Goal: Transaction & Acquisition: Purchase product/service

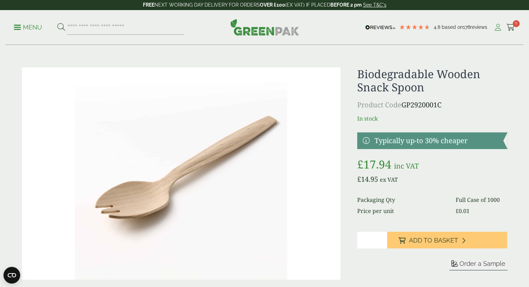
click at [499, 27] on icon at bounding box center [498, 27] width 9 height 7
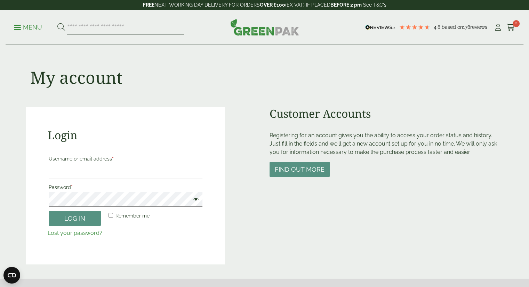
click at [502, 27] on ul "My Account Cart 0" at bounding box center [505, 27] width 22 height 10
click at [499, 30] on icon at bounding box center [498, 27] width 9 height 7
click at [496, 30] on icon at bounding box center [498, 27] width 9 height 7
click at [18, 27] on span at bounding box center [17, 27] width 7 height 1
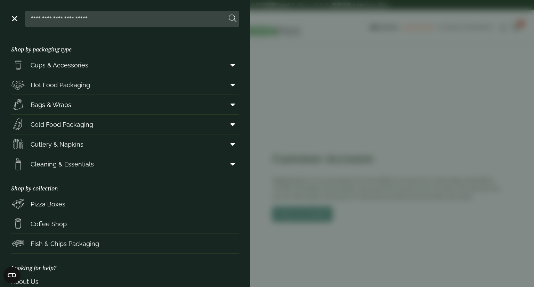
click at [313, 65] on aside "Close Shop by packaging type Cups & Accessories Hot Drink Paper Cups Smoothie C…" at bounding box center [267, 143] width 534 height 287
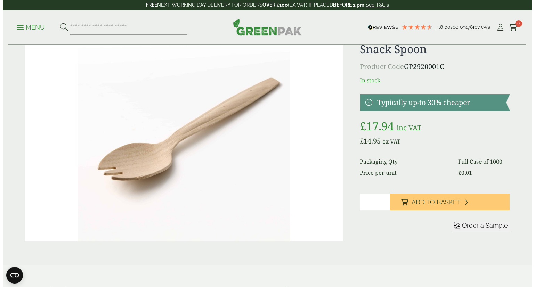
scroll to position [70, 0]
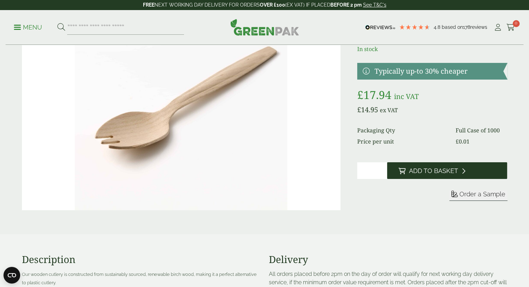
click at [446, 176] on button "Add to Basket" at bounding box center [447, 170] width 120 height 17
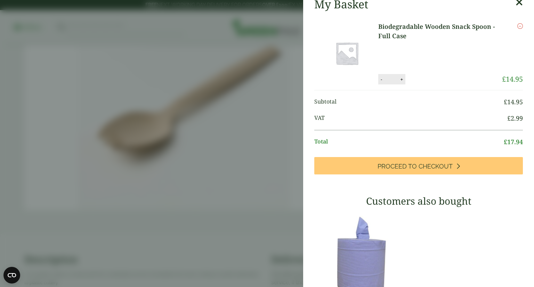
scroll to position [0, 0]
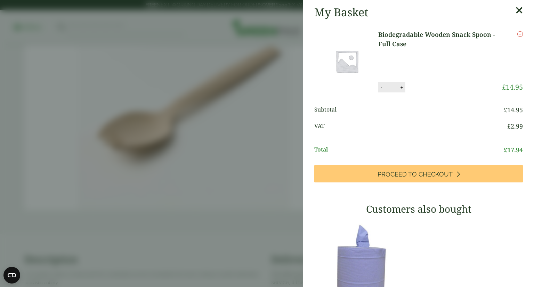
click at [516, 11] on icon at bounding box center [519, 11] width 7 height 10
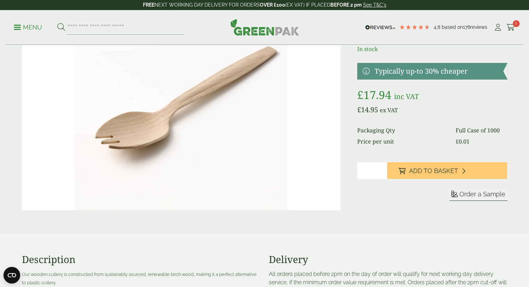
click at [20, 29] on link "Menu" at bounding box center [28, 26] width 28 height 7
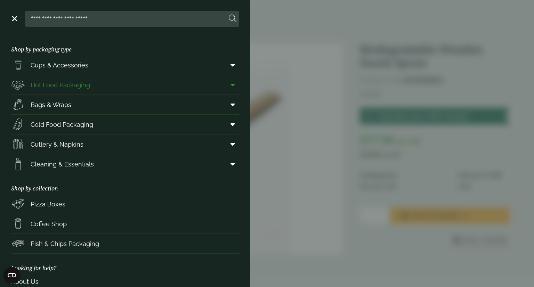
click at [52, 88] on span "Hot Food Packaging" at bounding box center [60, 84] width 59 height 9
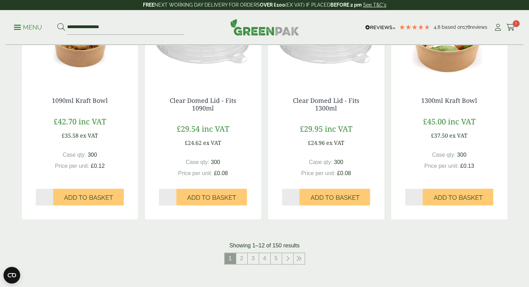
scroll to position [765, 0]
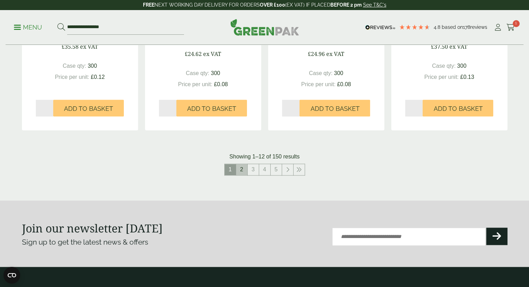
click at [243, 170] on link "2" at bounding box center [241, 169] width 11 height 11
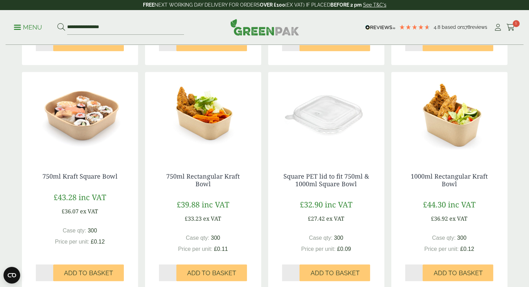
scroll to position [383, 0]
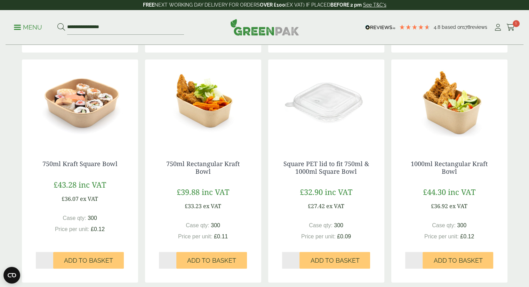
click at [209, 126] on img at bounding box center [203, 102] width 116 height 87
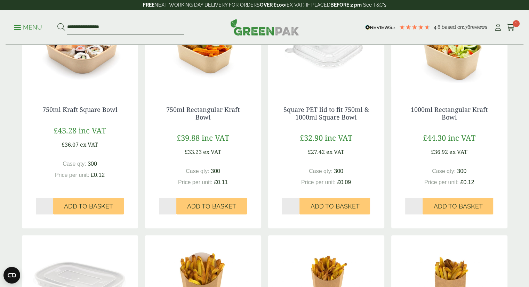
scroll to position [313, 0]
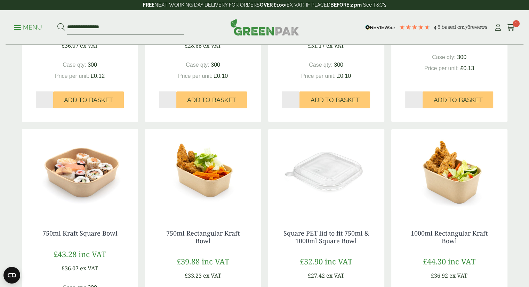
click at [203, 192] on img at bounding box center [203, 172] width 116 height 87
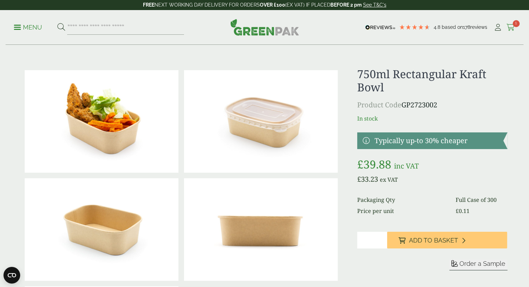
click at [512, 28] on icon at bounding box center [510, 27] width 9 height 7
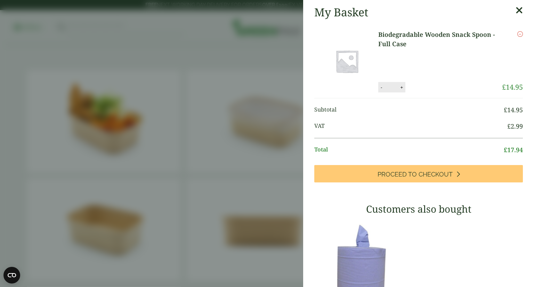
click at [516, 8] on icon at bounding box center [519, 11] width 7 height 10
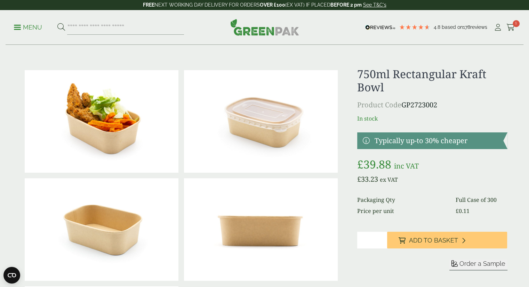
click at [14, 26] on p "Menu" at bounding box center [28, 27] width 28 height 8
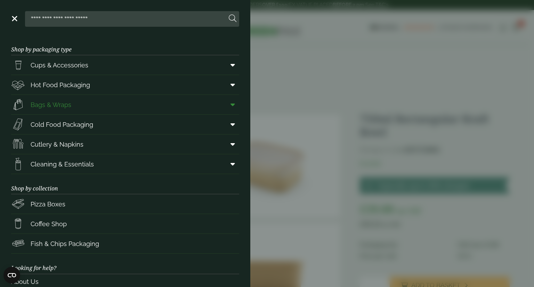
click at [56, 105] on span "Bags & Wraps" at bounding box center [51, 104] width 41 height 9
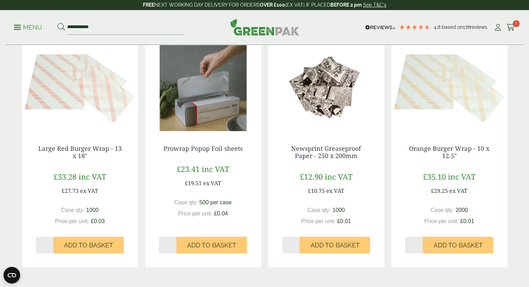
scroll to position [730, 0]
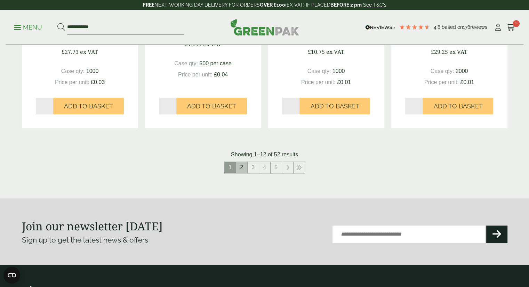
click at [245, 168] on link "2" at bounding box center [241, 167] width 11 height 11
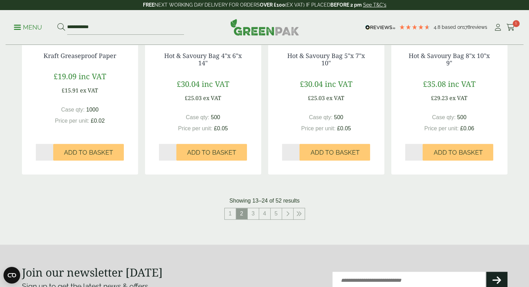
scroll to position [696, 0]
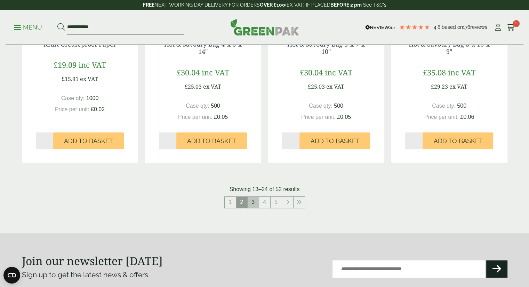
click at [252, 202] on link "3" at bounding box center [253, 202] width 11 height 11
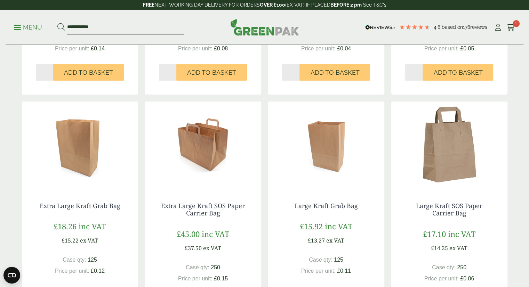
scroll to position [591, 0]
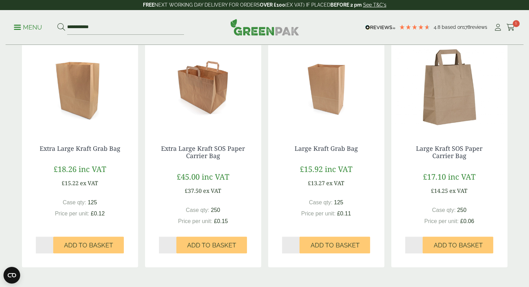
click at [476, 130] on img at bounding box center [449, 87] width 116 height 87
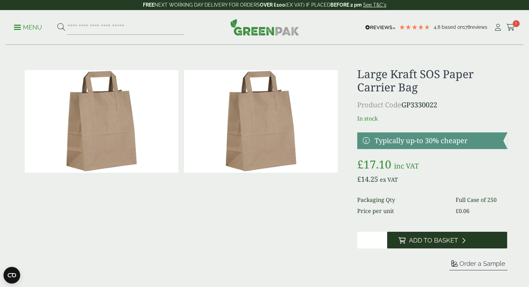
click at [434, 239] on span "Add to Basket" at bounding box center [433, 241] width 49 height 8
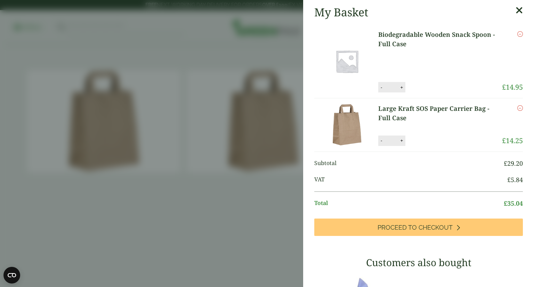
click at [516, 8] on icon at bounding box center [519, 11] width 7 height 10
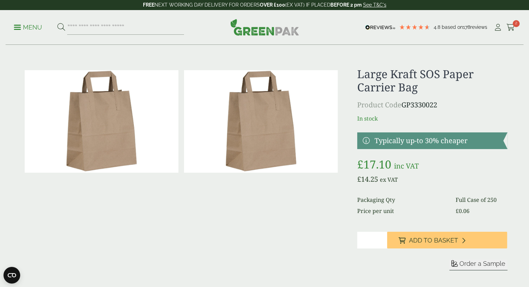
click at [21, 26] on p "Menu" at bounding box center [28, 27] width 28 height 8
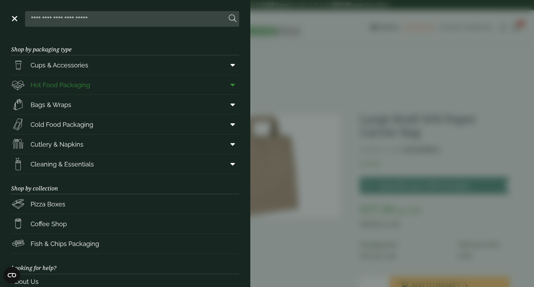
click at [64, 85] on span "Hot Food Packaging" at bounding box center [60, 84] width 59 height 9
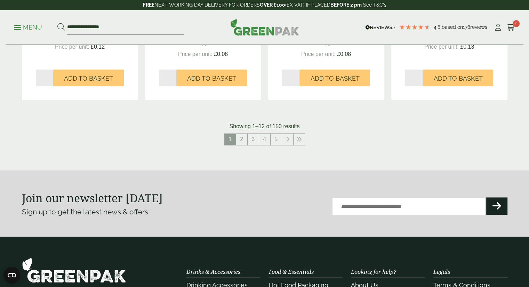
scroll to position [800, 0]
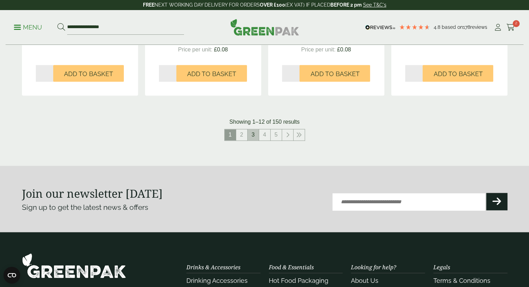
click at [250, 136] on link "3" at bounding box center [253, 134] width 11 height 11
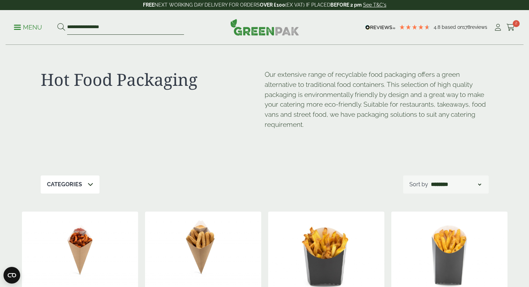
click at [129, 30] on input "**********" at bounding box center [125, 27] width 117 height 15
drag, startPoint x: 115, startPoint y: 27, endPoint x: 42, endPoint y: 30, distance: 73.4
click at [41, 30] on ul "**********" at bounding box center [99, 27] width 170 height 15
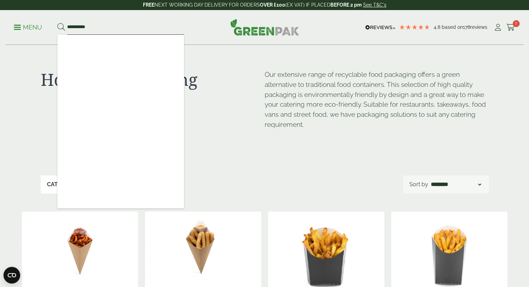
type input "**********"
click at [57, 23] on button at bounding box center [61, 27] width 8 height 9
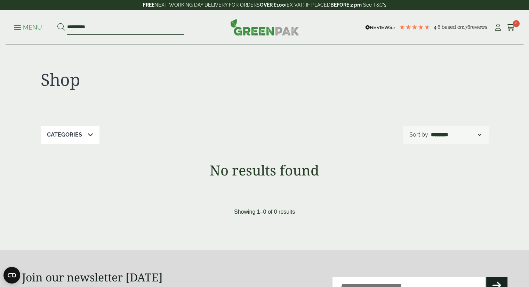
drag, startPoint x: 99, startPoint y: 25, endPoint x: 55, endPoint y: 22, distance: 43.6
click at [55, 22] on ul "**********" at bounding box center [99, 27] width 170 height 15
type input "**********"
click at [57, 23] on button at bounding box center [61, 27] width 8 height 9
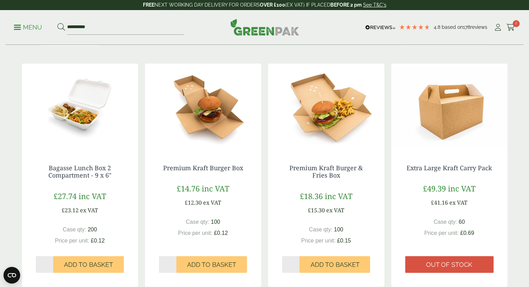
scroll to position [104, 0]
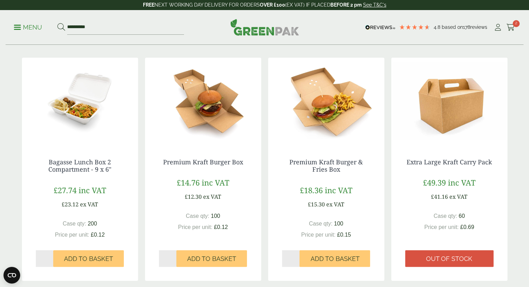
click at [342, 127] on img at bounding box center [326, 101] width 116 height 87
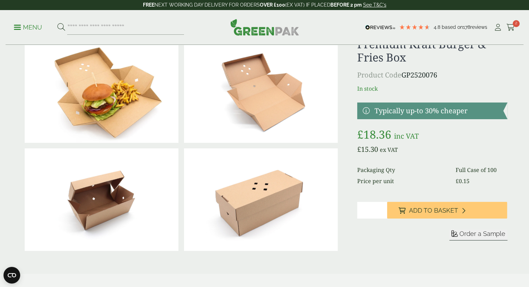
scroll to position [70, 0]
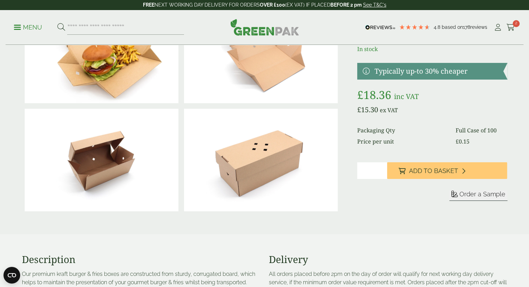
click at [483, 194] on span "Order a Sample" at bounding box center [482, 194] width 46 height 7
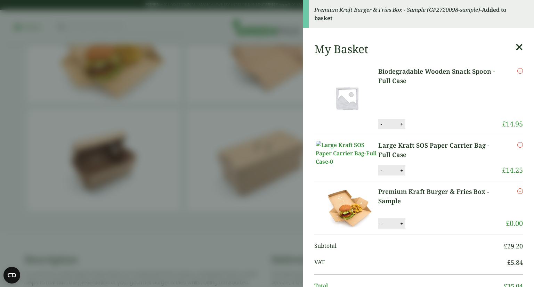
click at [516, 46] on icon at bounding box center [519, 47] width 7 height 10
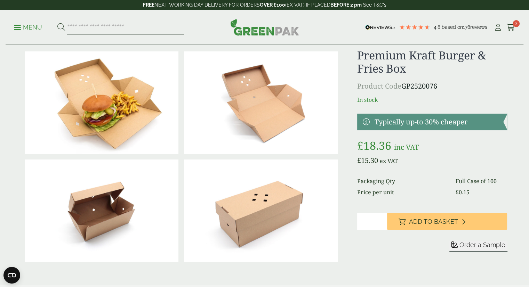
scroll to position [35, 0]
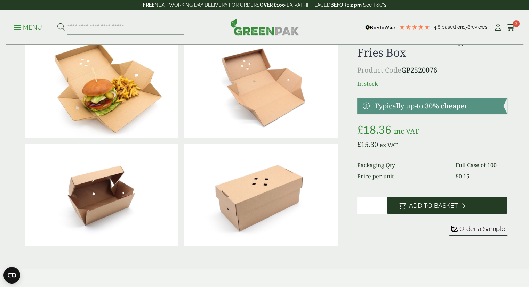
click at [450, 204] on span "Add to Basket" at bounding box center [433, 206] width 49 height 8
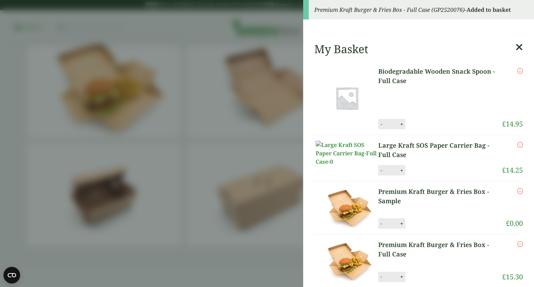
click at [176, 57] on aside "Premium Kraft Burger & Fries Box - Full Case (GP2520076) - Added to basket My B…" at bounding box center [267, 143] width 534 height 287
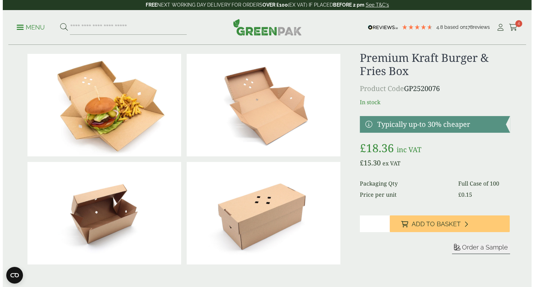
scroll to position [0, 0]
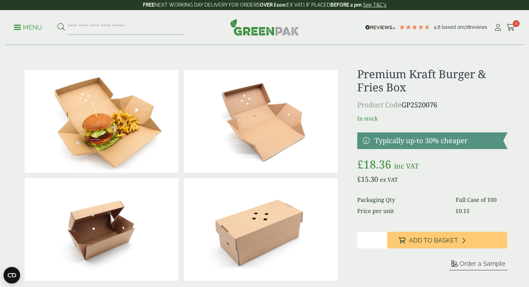
click at [18, 29] on link "Menu" at bounding box center [28, 26] width 28 height 7
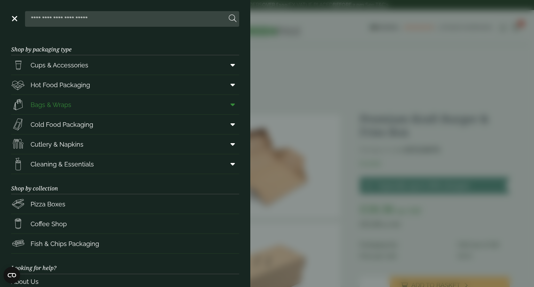
click at [45, 103] on span "Bags & Wraps" at bounding box center [51, 104] width 41 height 9
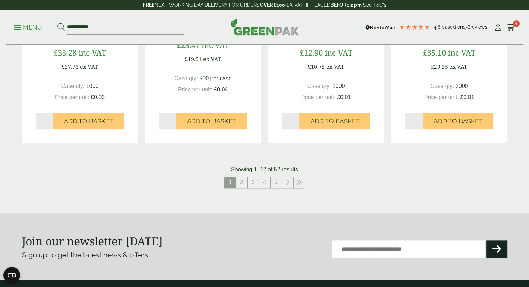
scroll to position [800, 0]
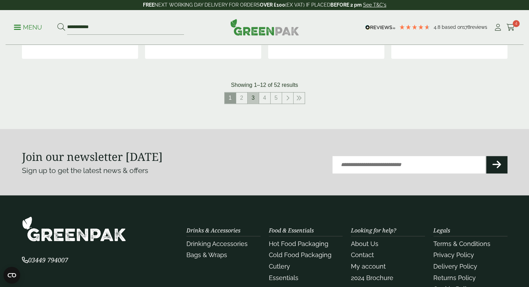
click at [254, 102] on link "3" at bounding box center [253, 98] width 11 height 11
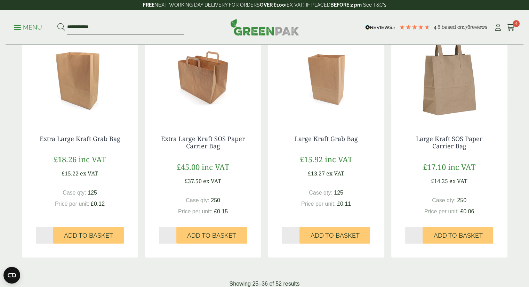
scroll to position [661, 0]
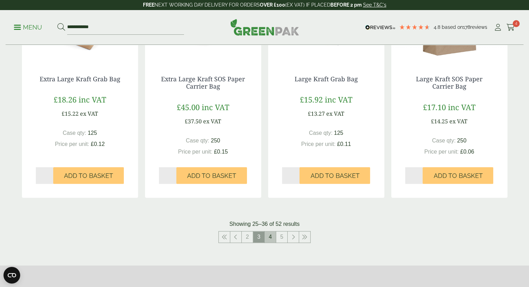
click at [270, 239] on link "4" at bounding box center [270, 237] width 11 height 11
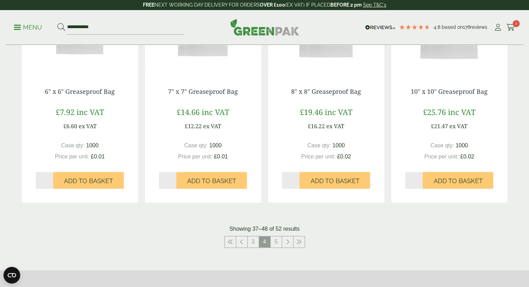
scroll to position [661, 0]
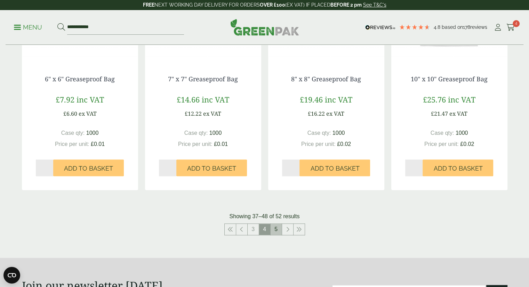
click at [278, 230] on link "5" at bounding box center [276, 229] width 11 height 11
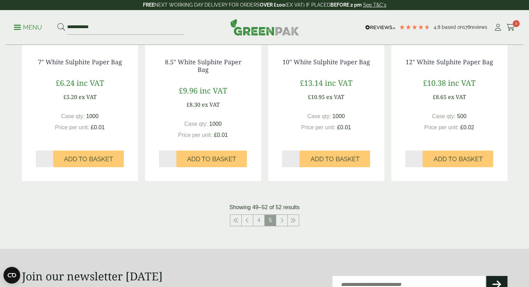
scroll to position [313, 0]
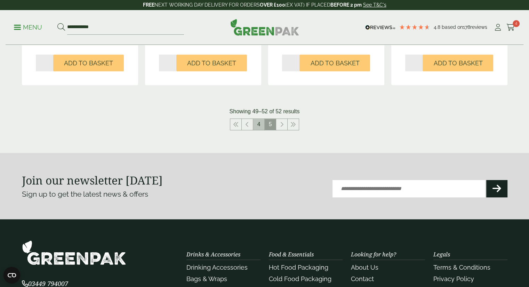
click at [255, 125] on link "4" at bounding box center [258, 124] width 11 height 11
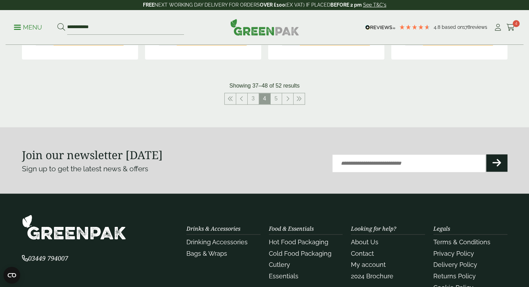
scroll to position [781, 0]
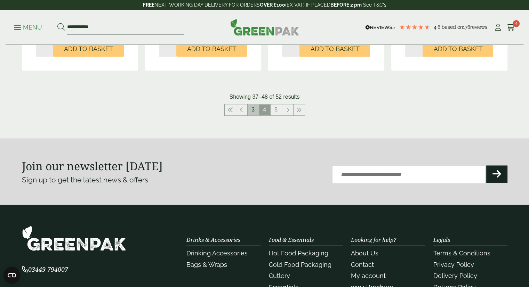
click at [254, 108] on link "3" at bounding box center [253, 109] width 11 height 11
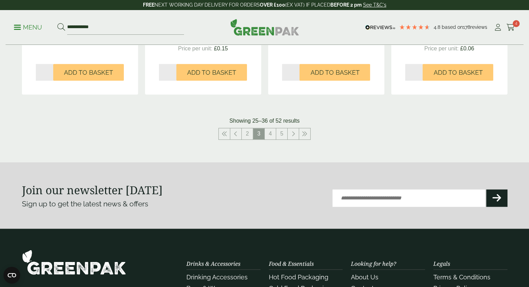
scroll to position [765, 0]
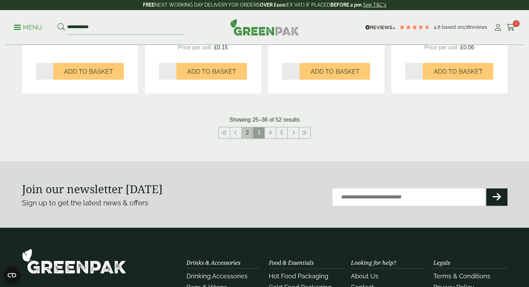
click at [249, 134] on link "2" at bounding box center [247, 132] width 11 height 11
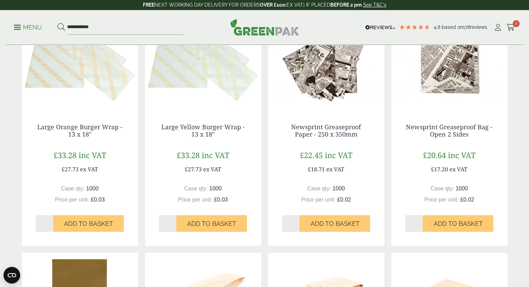
scroll to position [313, 0]
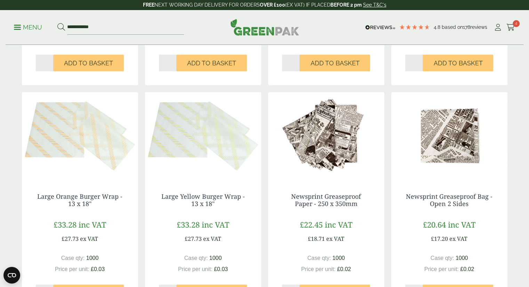
click at [453, 166] on img at bounding box center [449, 135] width 116 height 87
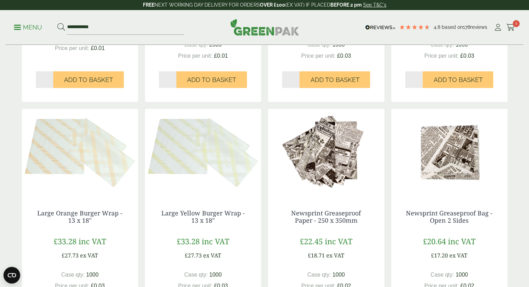
scroll to position [348, 0]
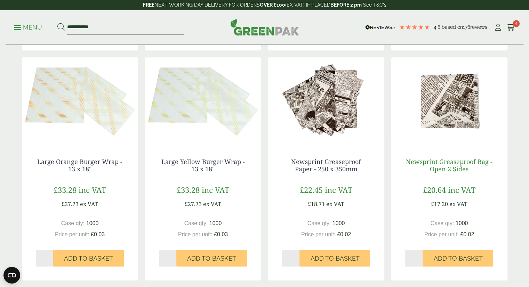
click at [465, 163] on link "Newsprint Greaseproof Bag - Open 2 Sides" at bounding box center [449, 166] width 87 height 16
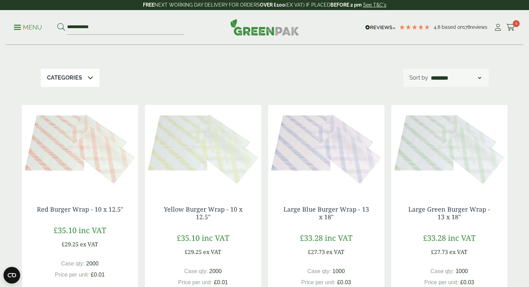
scroll to position [0, 0]
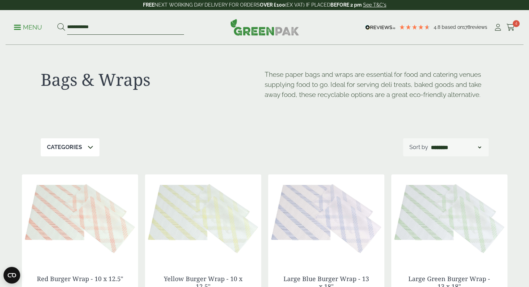
click at [143, 30] on input "**********" at bounding box center [125, 27] width 117 height 15
drag, startPoint x: 119, startPoint y: 27, endPoint x: 14, endPoint y: 62, distance: 110.1
paste input "**********"
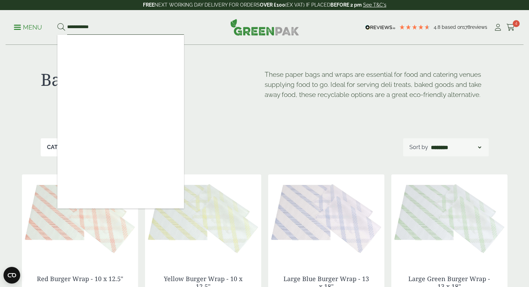
type input "**********"
click at [57, 23] on button at bounding box center [61, 27] width 8 height 9
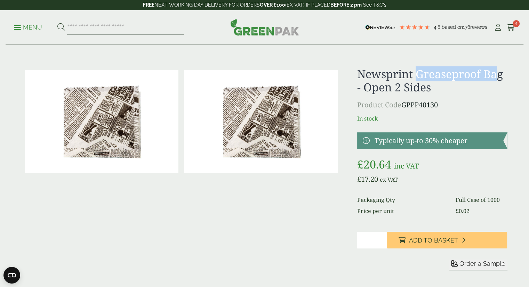
drag, startPoint x: 418, startPoint y: 74, endPoint x: 499, endPoint y: 72, distance: 81.4
click at [499, 72] on h1 "Newsprint Greaseproof Bag - Open 2 Sides" at bounding box center [432, 80] width 150 height 27
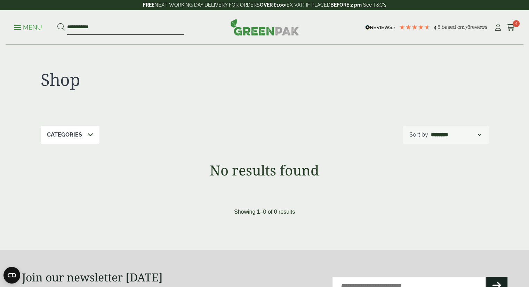
click at [103, 24] on input "**********" at bounding box center [125, 27] width 117 height 15
type input "*******"
click at [57, 23] on button at bounding box center [61, 27] width 8 height 9
click at [22, 26] on p "Menu" at bounding box center [28, 27] width 28 height 8
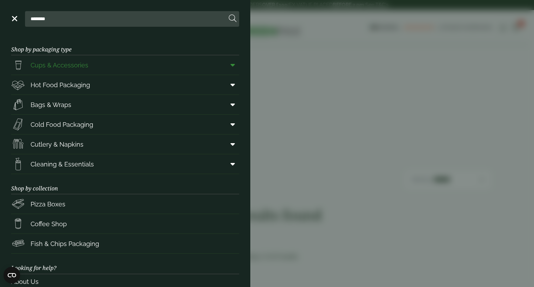
click at [42, 71] on span "Cups & Accessories" at bounding box center [49, 65] width 77 height 14
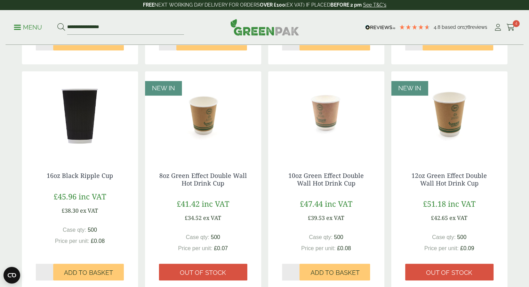
scroll to position [730, 0]
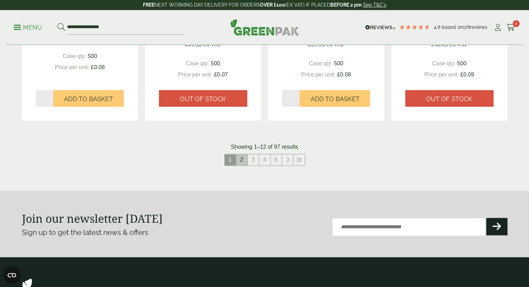
click at [237, 158] on link "2" at bounding box center [241, 159] width 11 height 11
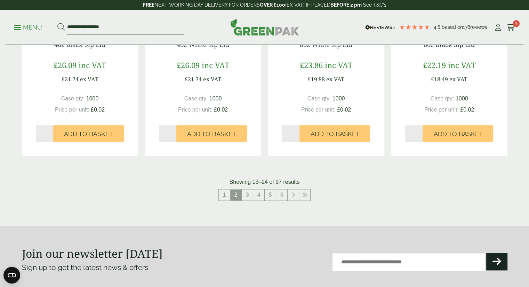
scroll to position [696, 0]
click at [251, 198] on link "3" at bounding box center [247, 194] width 11 height 11
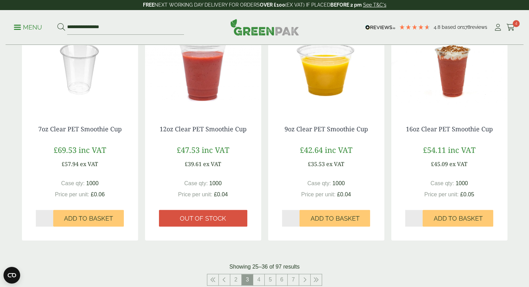
scroll to position [661, 0]
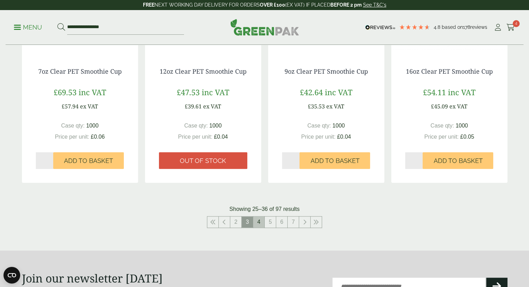
click at [256, 224] on link "4" at bounding box center [258, 222] width 11 height 11
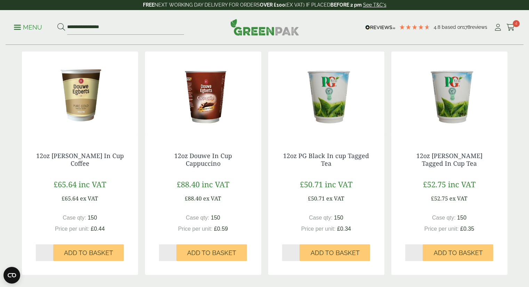
scroll to position [730, 0]
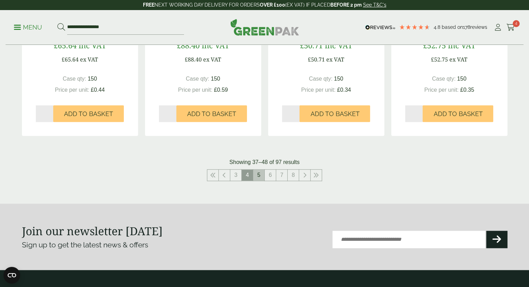
click at [261, 178] on link "5" at bounding box center [258, 175] width 11 height 11
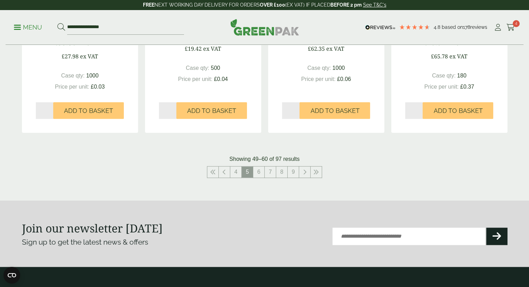
scroll to position [800, 0]
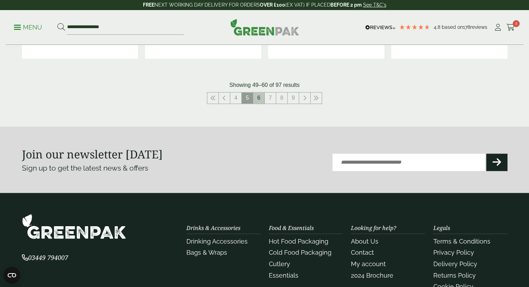
click at [261, 94] on link "6" at bounding box center [258, 98] width 11 height 11
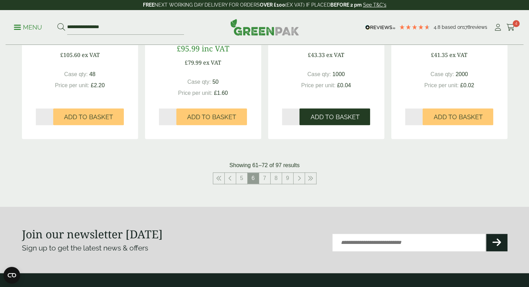
scroll to position [765, 0]
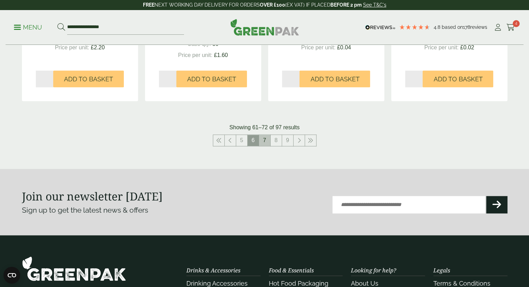
click at [268, 144] on link "7" at bounding box center [264, 140] width 11 height 11
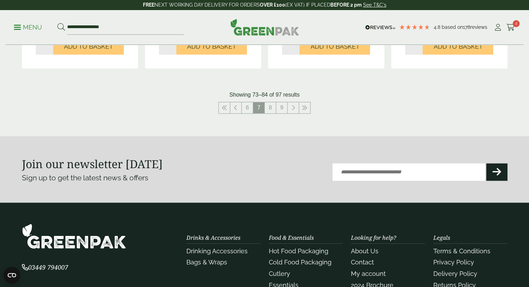
scroll to position [835, 0]
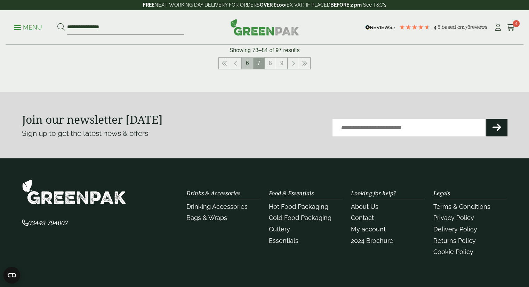
click at [246, 66] on link "6" at bounding box center [247, 63] width 11 height 11
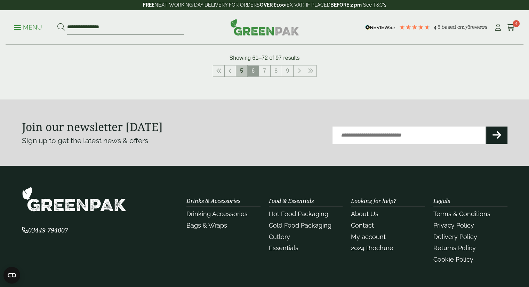
click at [243, 72] on link "5" at bounding box center [241, 70] width 11 height 11
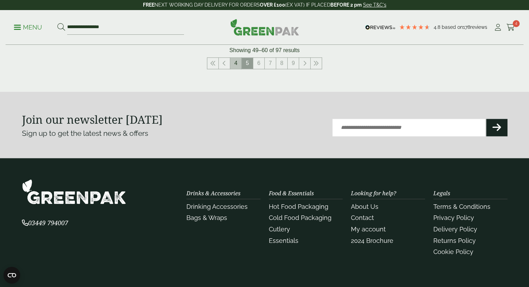
click at [237, 66] on link "4" at bounding box center [235, 63] width 11 height 11
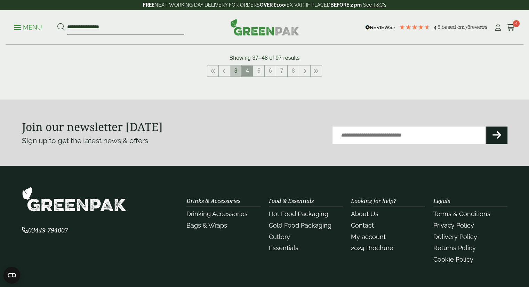
click at [234, 72] on link "3" at bounding box center [235, 70] width 11 height 11
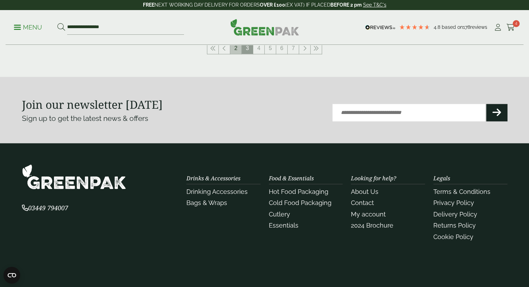
click at [236, 53] on link "2" at bounding box center [235, 48] width 11 height 11
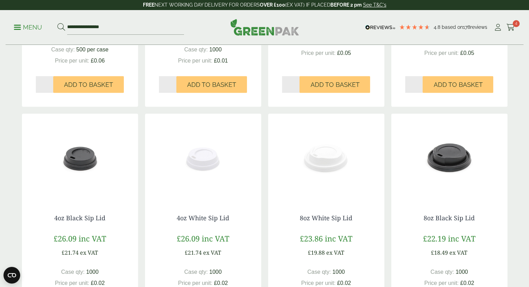
scroll to position [661, 0]
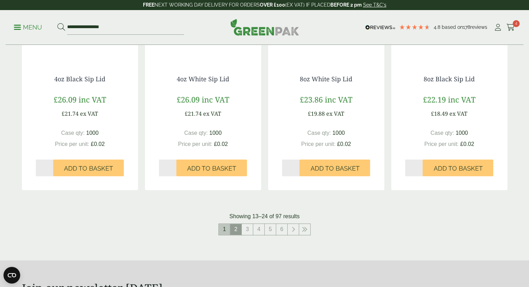
click at [227, 230] on link "1" at bounding box center [224, 229] width 11 height 11
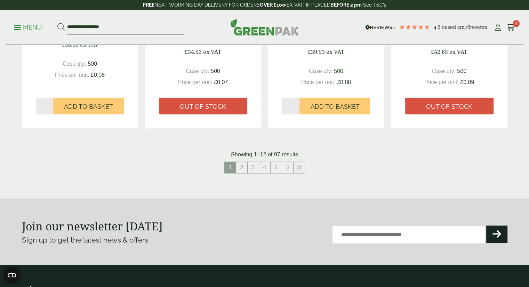
scroll to position [765, 0]
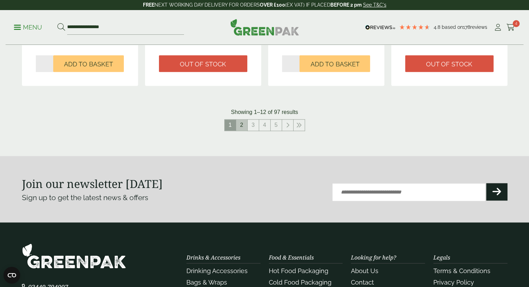
click at [242, 126] on link "2" at bounding box center [241, 125] width 11 height 11
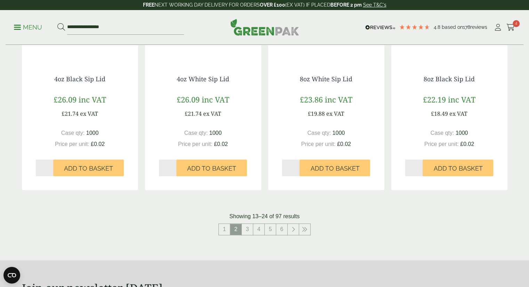
scroll to position [730, 0]
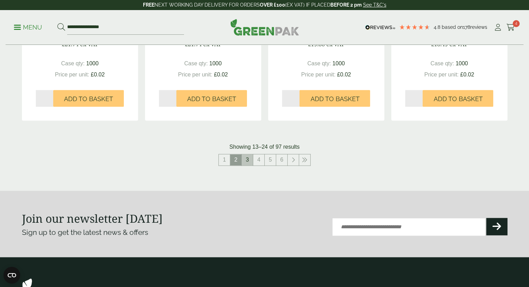
click at [246, 160] on link "3" at bounding box center [247, 159] width 11 height 11
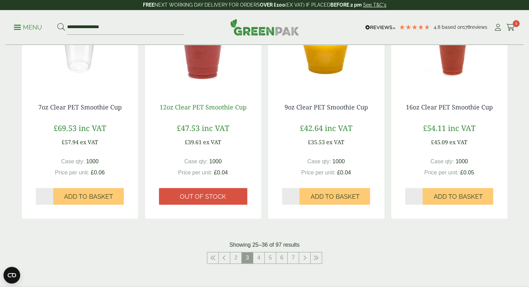
scroll to position [661, 0]
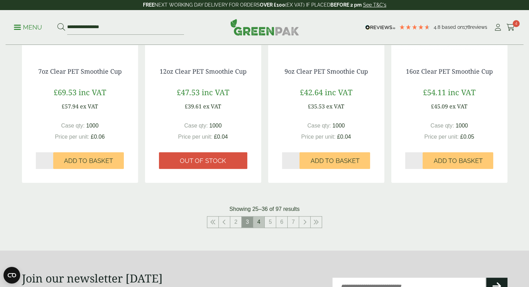
click at [259, 221] on link "4" at bounding box center [258, 222] width 11 height 11
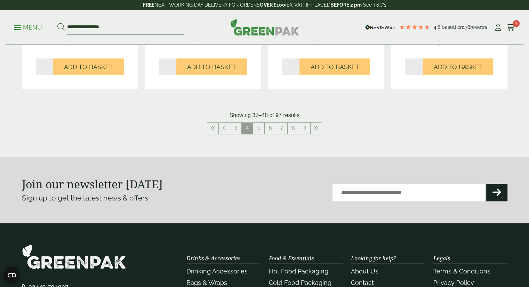
scroll to position [835, 0]
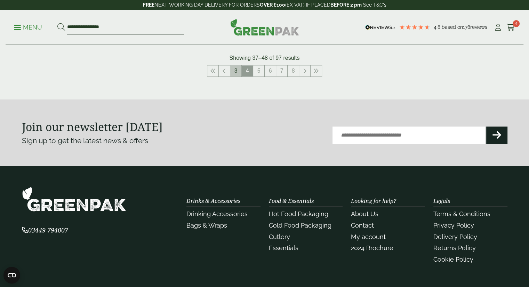
click at [233, 68] on link "3" at bounding box center [235, 70] width 11 height 11
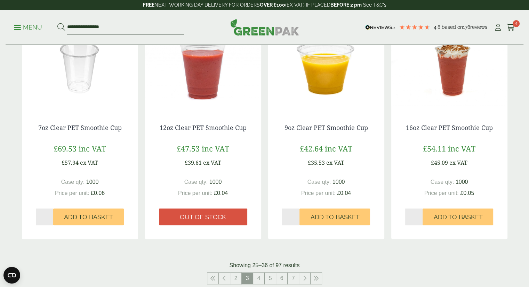
scroll to position [661, 0]
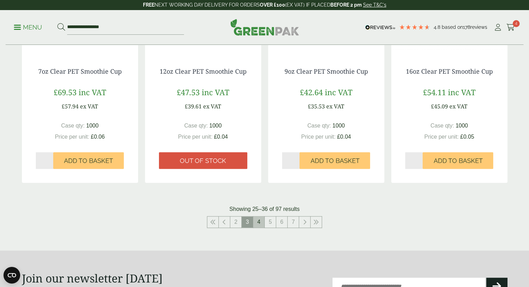
click at [263, 222] on link "4" at bounding box center [258, 222] width 11 height 11
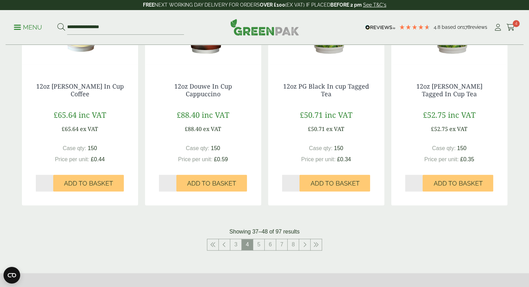
scroll to position [765, 0]
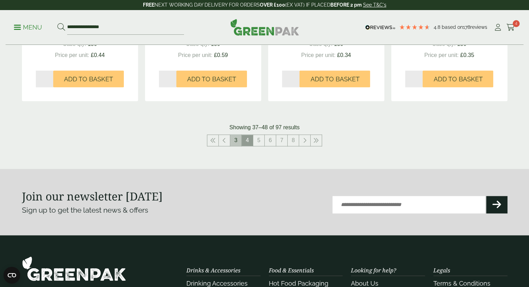
click at [238, 141] on link "3" at bounding box center [235, 140] width 11 height 11
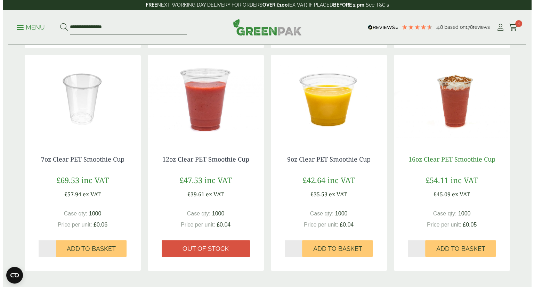
scroll to position [557, 0]
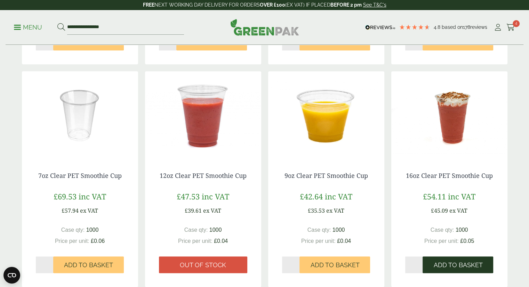
click at [465, 266] on span "Add to Basket" at bounding box center [457, 266] width 49 height 8
click at [465, 264] on body "4.8 Based on 178 reviews FREE NEXT WORKING DAY DELIVERY - See T&C's FREE NEXT W…" at bounding box center [264, 25] width 529 height 1165
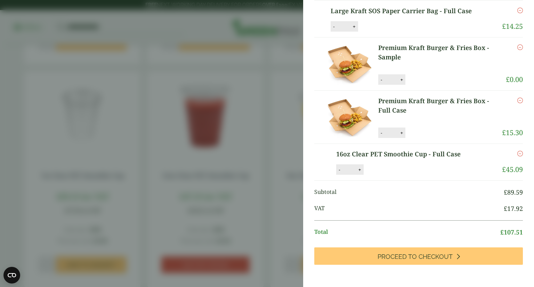
scroll to position [104, 0]
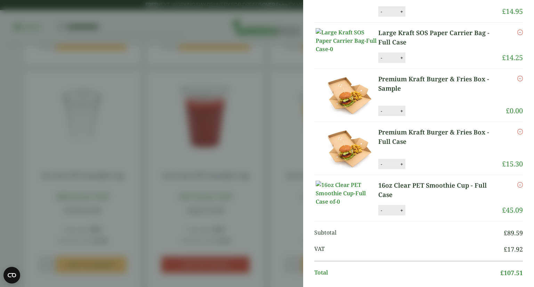
click at [518, 81] on icon "Remove this item" at bounding box center [521, 79] width 6 height 6
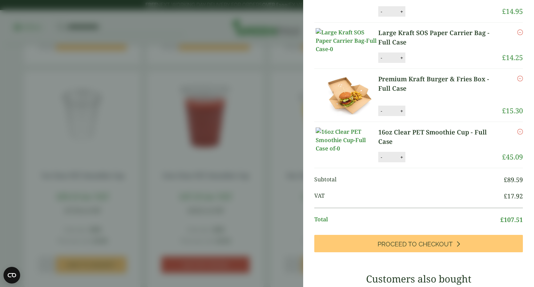
click at [279, 42] on aside "Item removed My Basket Biodegradable Wooden Snack Spoon - Full Case Biodegradab…" at bounding box center [267, 143] width 534 height 287
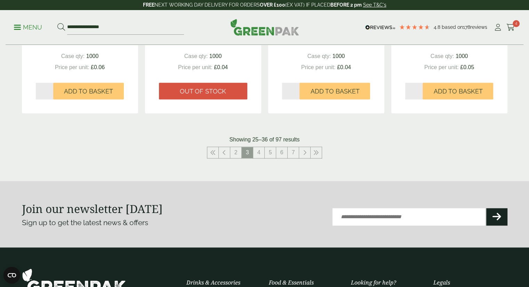
scroll to position [75, 0]
click at [255, 149] on link "4" at bounding box center [258, 152] width 11 height 11
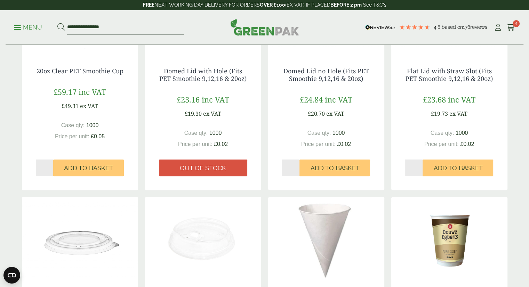
scroll to position [209, 0]
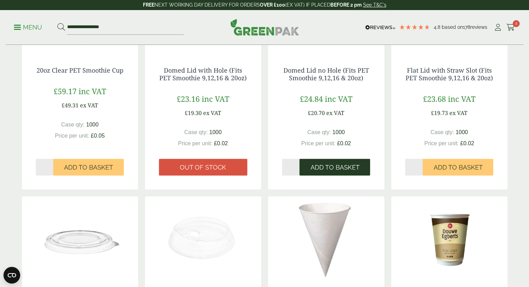
click at [337, 171] on span "Add to Basket" at bounding box center [334, 168] width 49 height 8
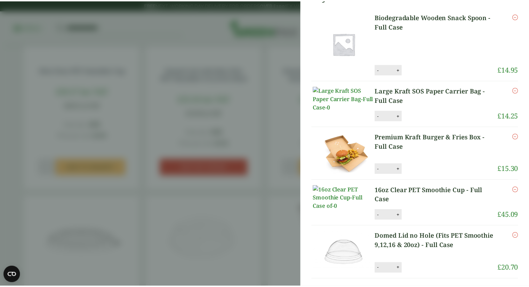
scroll to position [6, 0]
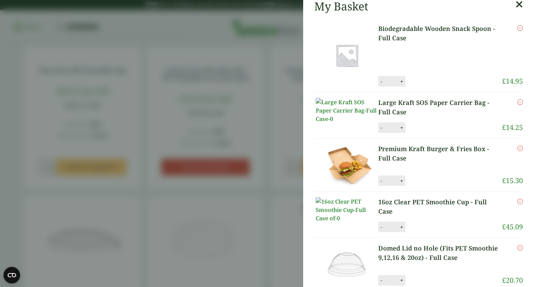
click at [280, 129] on aside "My Basket Biodegradable Wooden Snack Spoon - Full Case Biodegradable Wooden Sna…" at bounding box center [267, 143] width 534 height 287
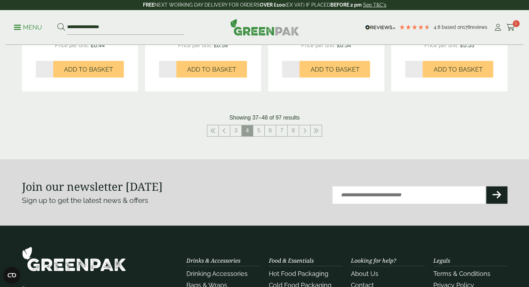
scroll to position [835, 0]
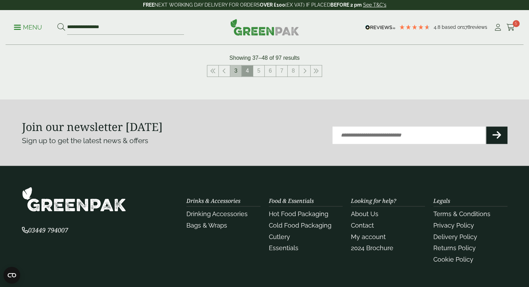
click at [237, 70] on link "3" at bounding box center [235, 70] width 11 height 11
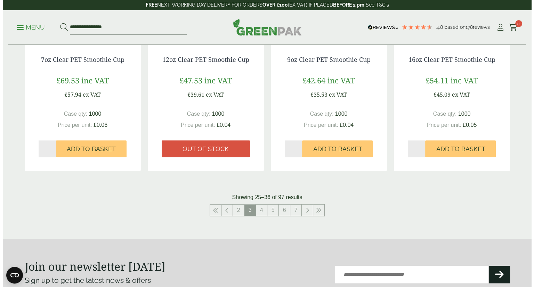
scroll to position [591, 0]
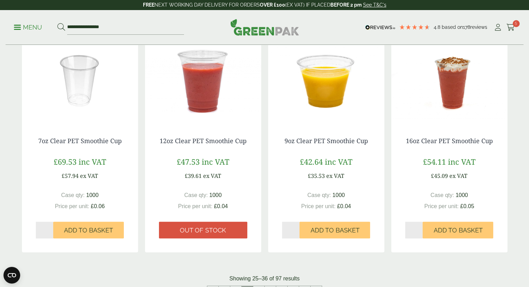
click at [15, 29] on link "Menu" at bounding box center [28, 26] width 28 height 7
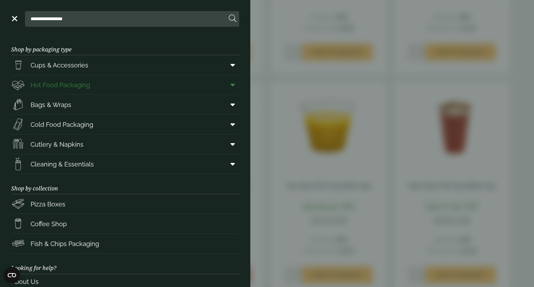
click at [45, 84] on span "Hot Food Packaging" at bounding box center [60, 84] width 59 height 9
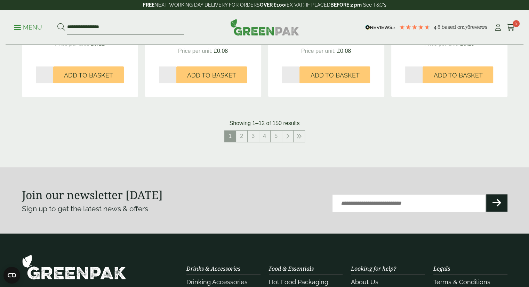
scroll to position [835, 0]
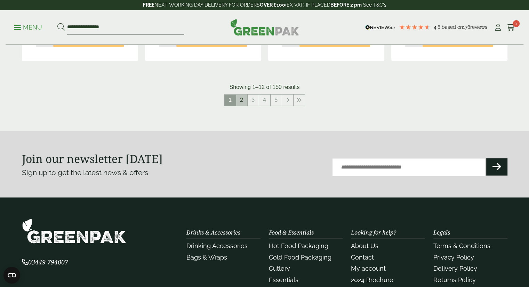
click at [246, 102] on link "2" at bounding box center [241, 100] width 11 height 11
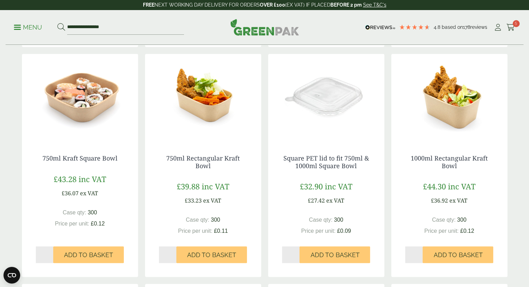
scroll to position [417, 0]
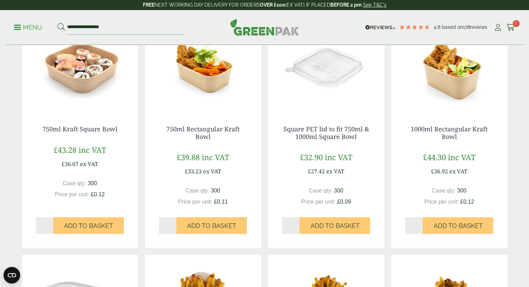
click at [223, 91] on img at bounding box center [203, 68] width 116 height 87
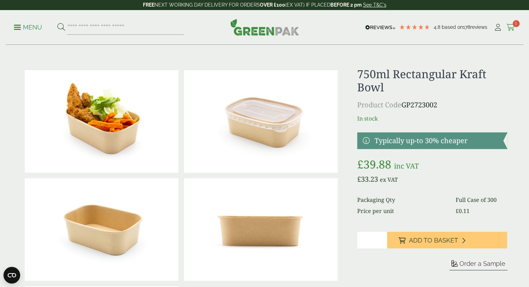
click at [513, 27] on icon at bounding box center [510, 27] width 9 height 7
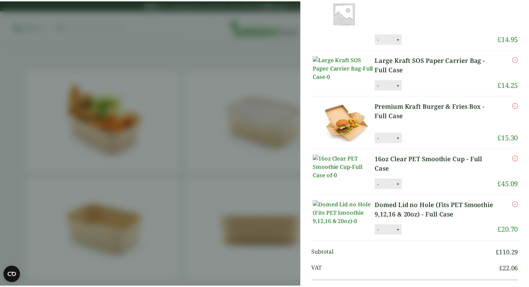
scroll to position [104, 0]
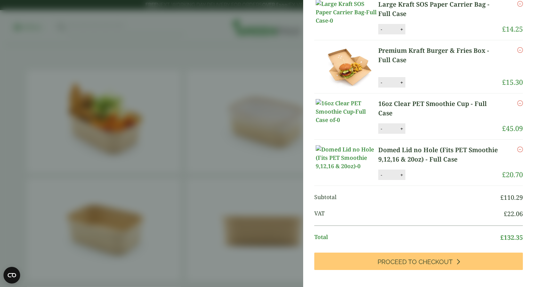
click at [282, 165] on aside "My Basket Biodegradable Wooden Snack Spoon - Full Case Biodegradable Wooden Sna…" at bounding box center [267, 143] width 534 height 287
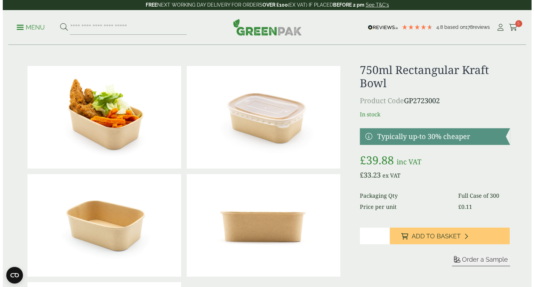
scroll to position [0, 0]
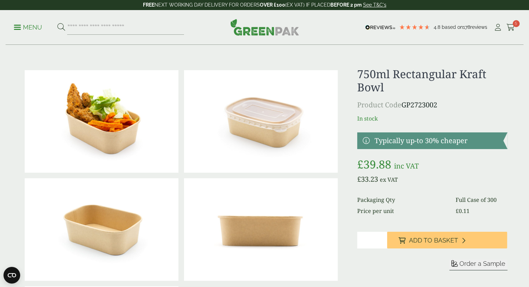
click at [20, 25] on link "Menu" at bounding box center [28, 26] width 28 height 7
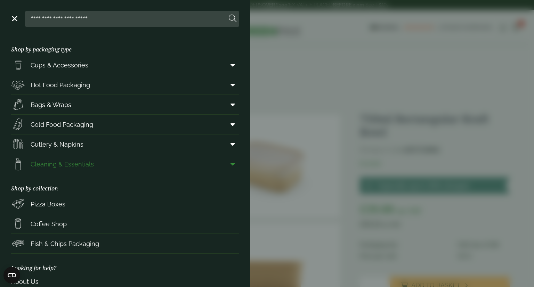
click at [65, 162] on span "Cleaning & Essentials" at bounding box center [62, 164] width 63 height 9
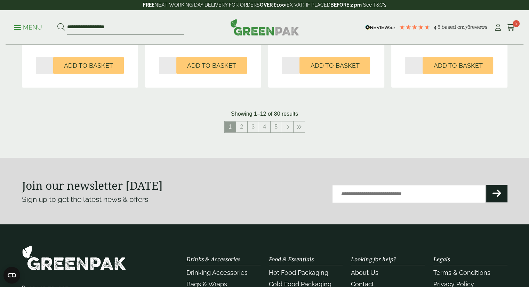
scroll to position [765, 0]
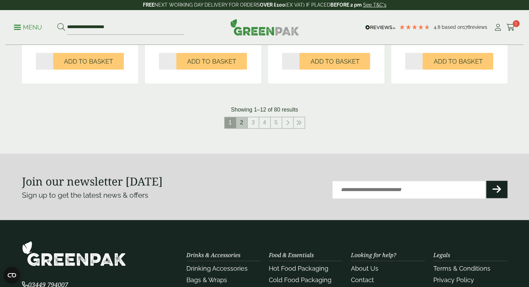
click at [246, 123] on link "2" at bounding box center [241, 122] width 11 height 11
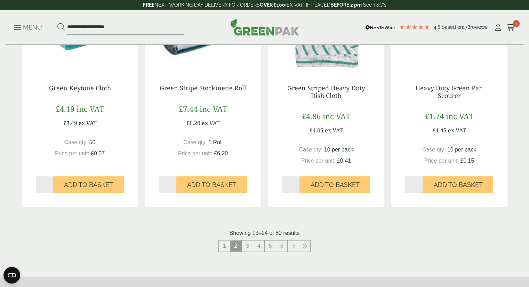
scroll to position [765, 0]
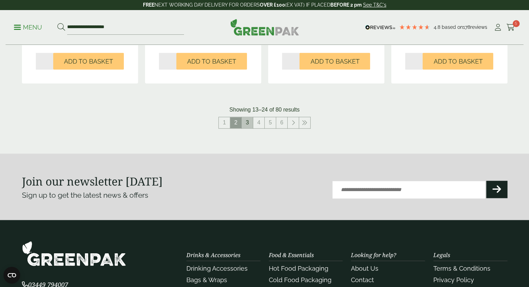
click at [246, 121] on link "3" at bounding box center [247, 122] width 11 height 11
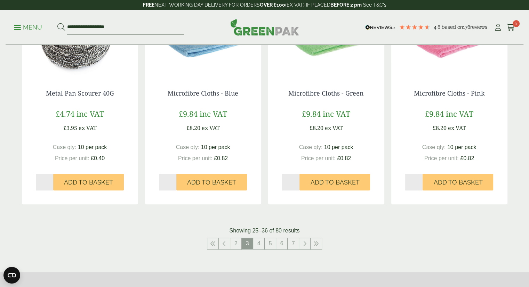
scroll to position [696, 0]
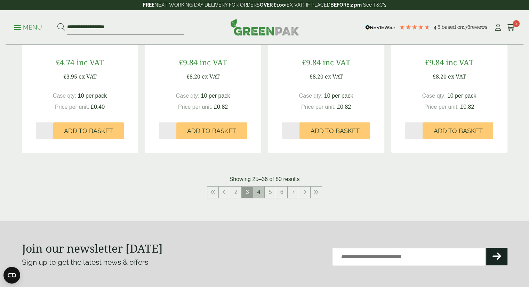
click at [258, 192] on link "4" at bounding box center [258, 192] width 11 height 11
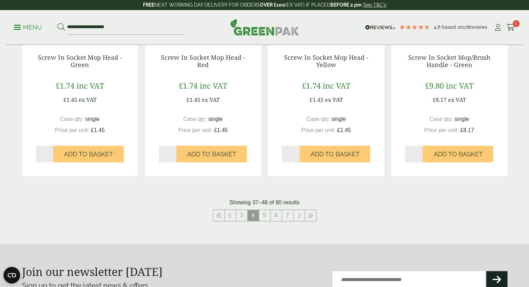
scroll to position [696, 0]
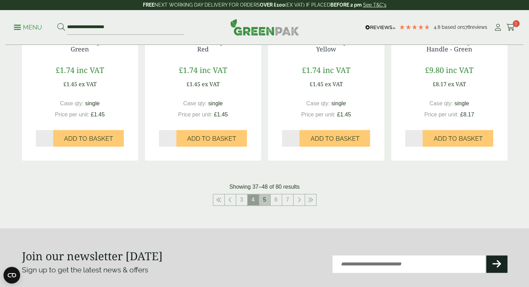
click at [263, 201] on link "5" at bounding box center [264, 199] width 11 height 11
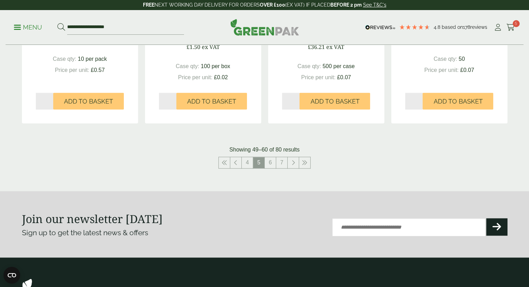
scroll to position [696, 0]
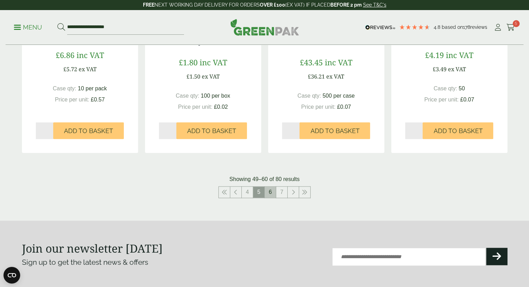
click at [273, 191] on link "6" at bounding box center [270, 192] width 11 height 11
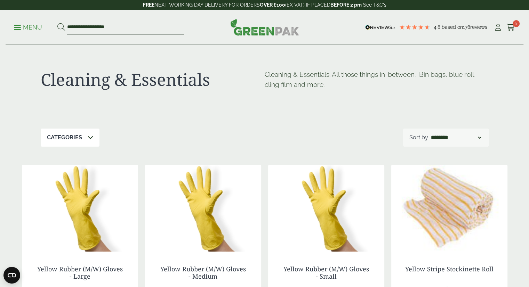
click at [19, 27] on span at bounding box center [17, 27] width 7 height 1
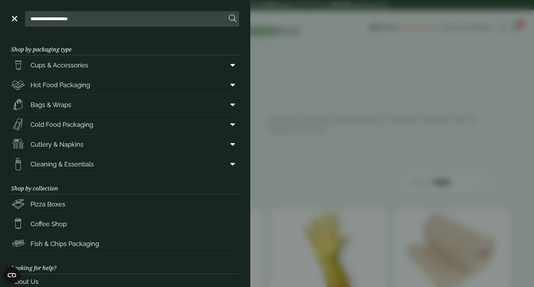
click at [298, 55] on aside "**********" at bounding box center [267, 143] width 534 height 287
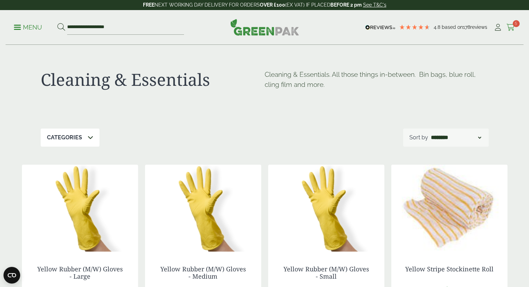
click at [512, 26] on icon at bounding box center [510, 27] width 9 height 7
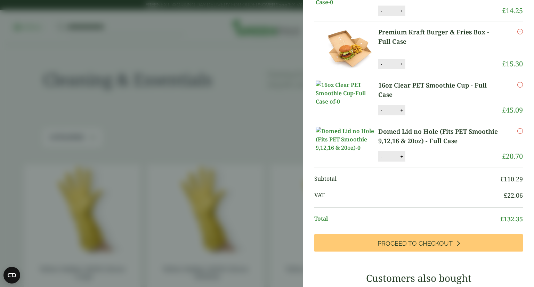
scroll to position [209, 0]
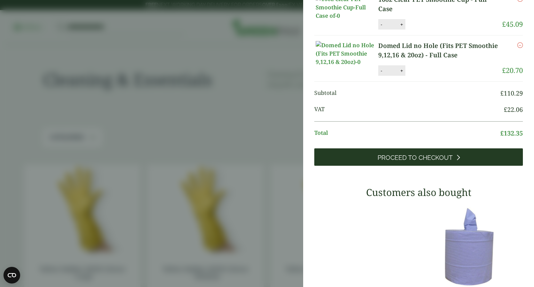
click at [456, 161] on icon at bounding box center [458, 157] width 4 height 6
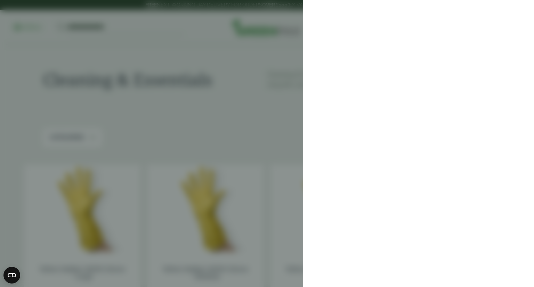
scroll to position [0, 0]
click at [346, 55] on div at bounding box center [418, 143] width 231 height 287
click at [381, 86] on div at bounding box center [418, 143] width 231 height 287
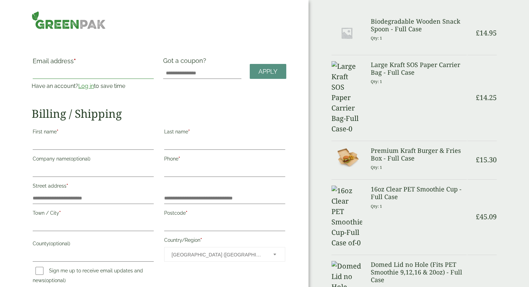
click at [88, 70] on input "Email address *" at bounding box center [93, 73] width 121 height 11
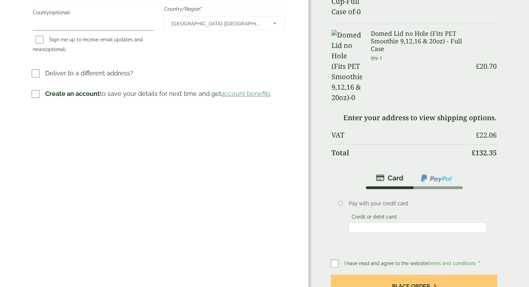
scroll to position [243, 0]
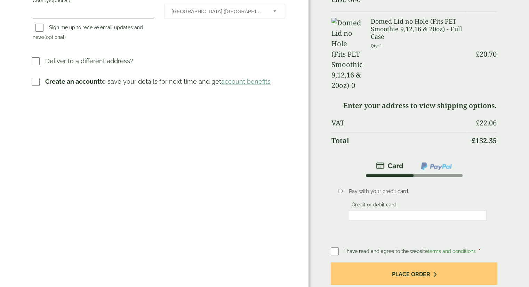
type input "**********"
click at [235, 81] on link "account benefits" at bounding box center [245, 81] width 49 height 7
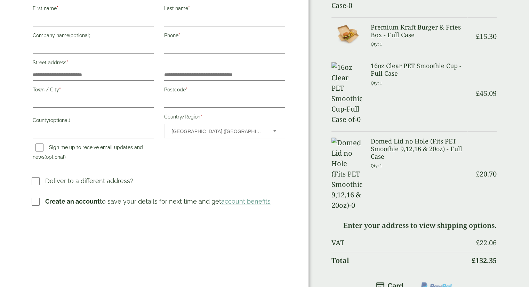
scroll to position [139, 0]
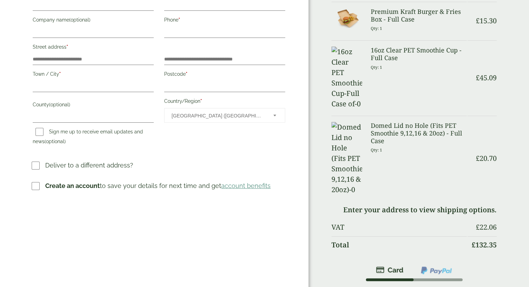
click at [238, 186] on link "account benefits" at bounding box center [245, 185] width 49 height 7
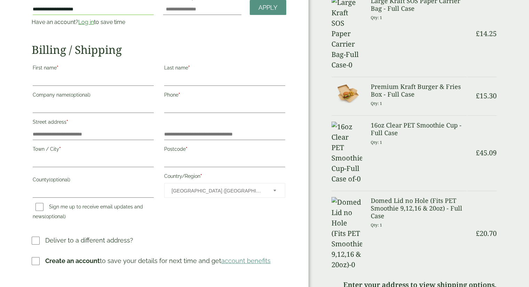
scroll to position [0, 0]
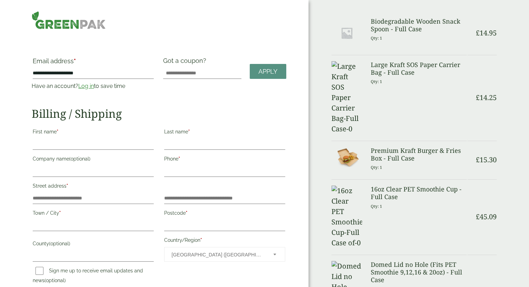
drag, startPoint x: 107, startPoint y: 23, endPoint x: 103, endPoint y: 23, distance: 4.2
click at [106, 23] on div at bounding box center [92, 20] width 131 height 18
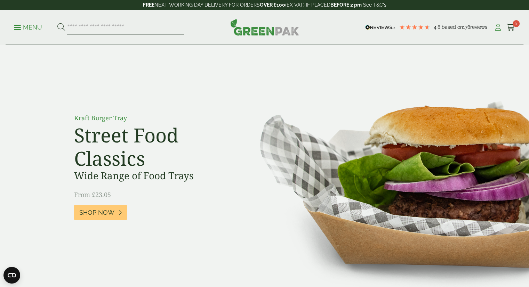
click at [496, 25] on icon at bounding box center [498, 27] width 9 height 7
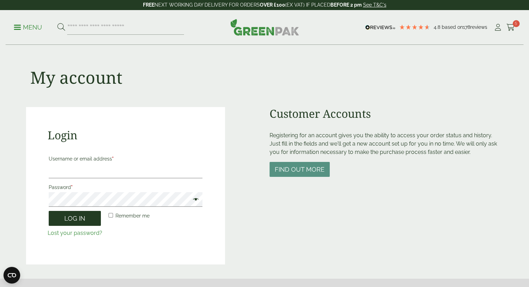
click at [95, 219] on button "Log in" at bounding box center [75, 218] width 52 height 15
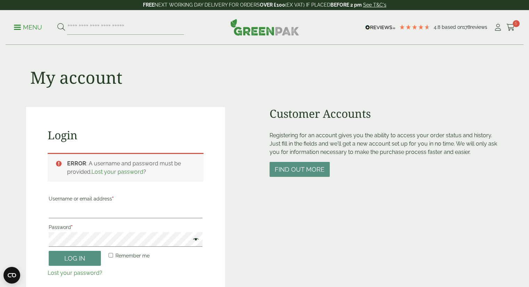
click at [12, 29] on div "Menu 4.8 Based on 178 reviews My Account" at bounding box center [265, 27] width 518 height 35
click at [24, 24] on p "Menu" at bounding box center [28, 27] width 28 height 8
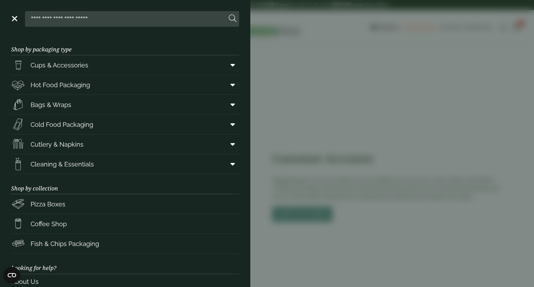
click at [17, 16] on link "Menu" at bounding box center [13, 18] width 7 height 7
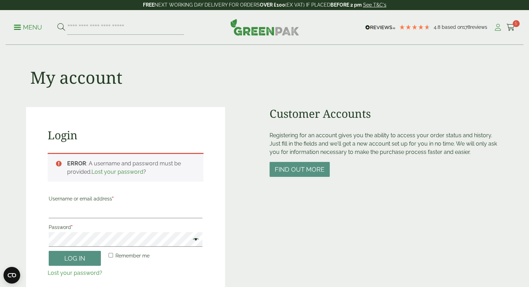
click at [497, 26] on icon at bounding box center [498, 27] width 9 height 7
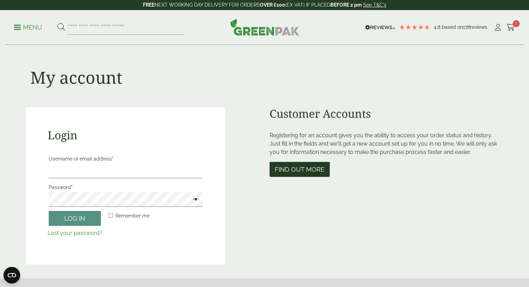
click at [321, 174] on button "Find out more" at bounding box center [300, 169] width 60 height 15
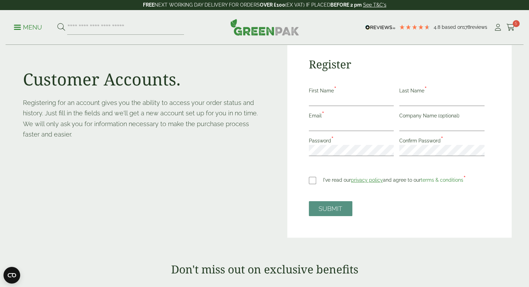
scroll to position [70, 0]
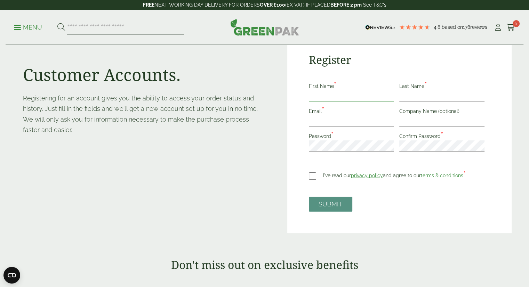
click at [328, 95] on input "First Name *" at bounding box center [351, 95] width 85 height 11
type input "******"
click at [410, 96] on input "Last Name *" at bounding box center [441, 95] width 85 height 11
type input "*"
drag, startPoint x: 334, startPoint y: 97, endPoint x: 290, endPoint y: 96, distance: 43.5
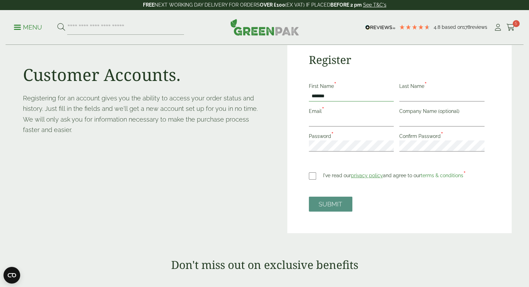
click at [290, 96] on div "Register First Name * ****** Last Name * Email * Company Name (optional) Passwo…" at bounding box center [399, 134] width 224 height 198
type input "******"
click at [447, 97] on input "Last Name *" at bounding box center [441, 95] width 85 height 11
type input "******"
click at [346, 120] on input "Email *" at bounding box center [351, 120] width 85 height 11
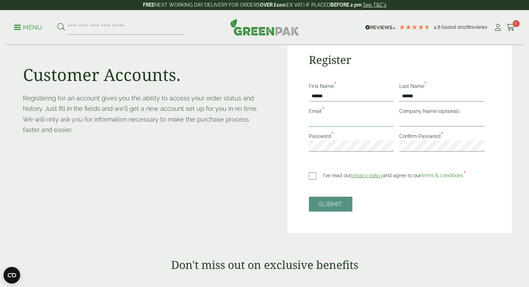
type input "**********"
click at [409, 120] on input "Company Name (optional)" at bounding box center [441, 120] width 85 height 11
type input "*********"
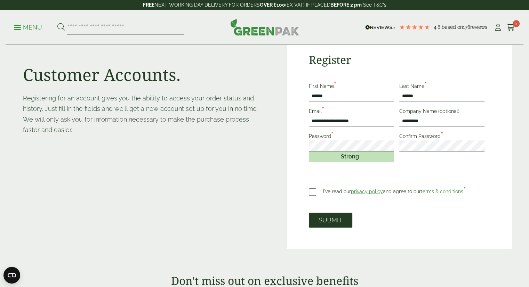
click at [328, 221] on button "SUBMIT" at bounding box center [330, 220] width 43 height 15
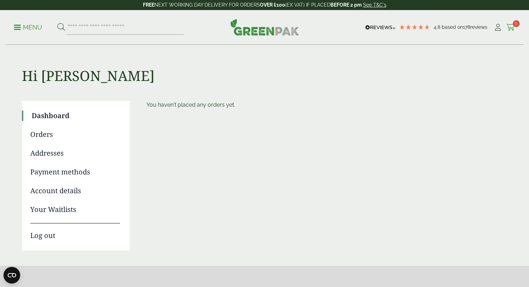
click at [512, 27] on icon at bounding box center [510, 27] width 9 height 7
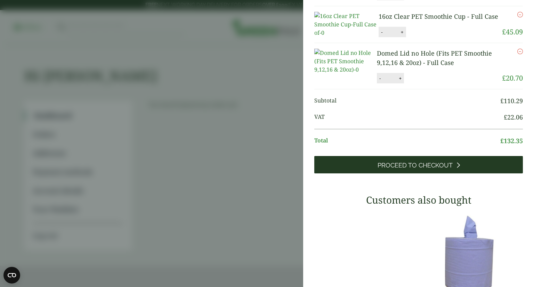
scroll to position [243, 0]
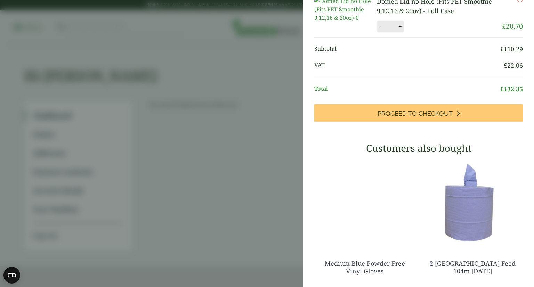
click at [221, 124] on aside "My Basket Biodegradable Wooden Snack Spoon - Full Case Biodegradable Wooden Sna…" at bounding box center [267, 143] width 534 height 287
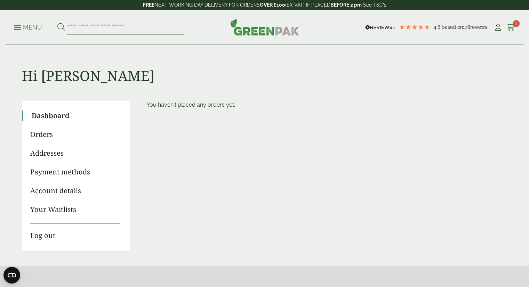
click at [508, 27] on icon at bounding box center [510, 27] width 9 height 7
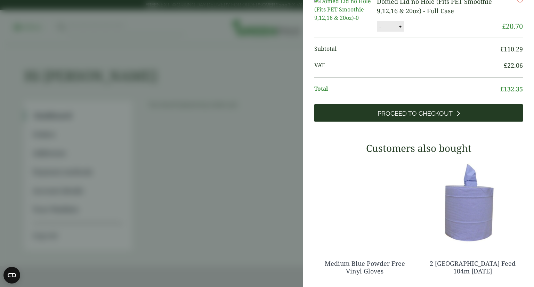
click at [414, 122] on link "Proceed to Checkout" at bounding box center [418, 112] width 209 height 17
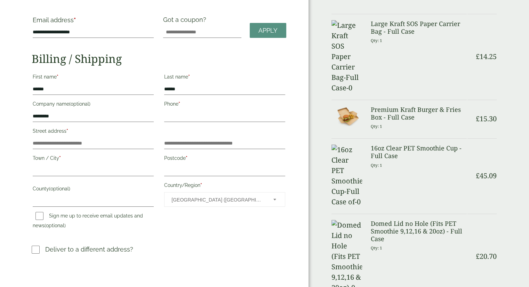
scroll to position [35, 0]
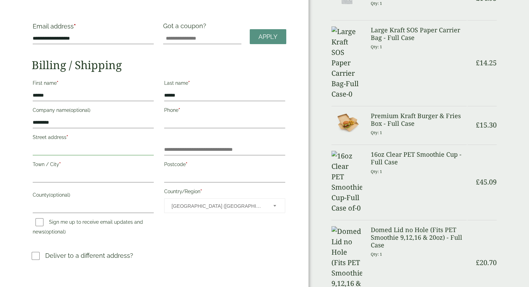
click at [69, 150] on input "Street address *" at bounding box center [93, 149] width 121 height 11
click at [177, 117] on input "Phone *" at bounding box center [224, 122] width 121 height 11
type input "**********"
type input "******"
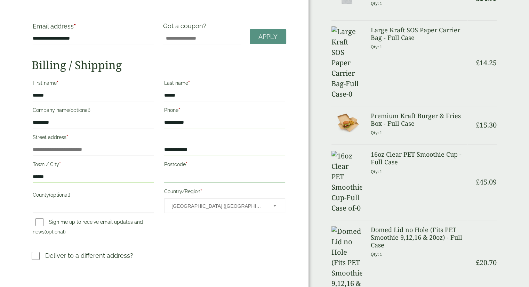
click at [186, 178] on input "Postcode *" at bounding box center [224, 176] width 121 height 11
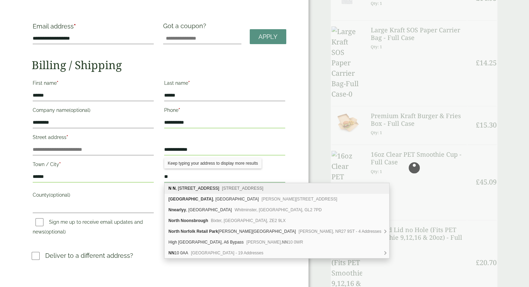
type input "*"
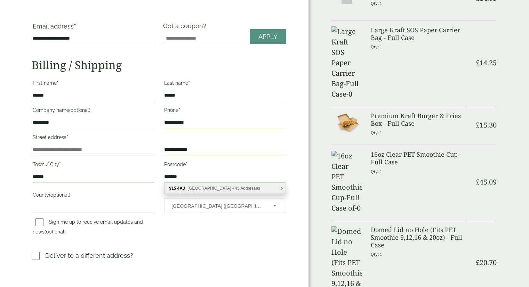
type input "*******"
click at [194, 187] on span "[GEOGRAPHIC_DATA] - 45 Addresses" at bounding box center [224, 188] width 72 height 5
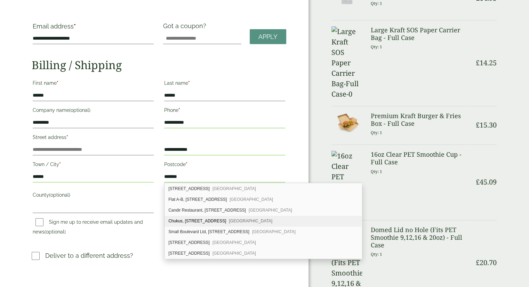
scroll to position [174, 0]
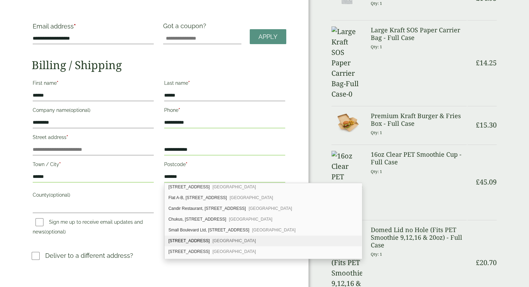
click at [186, 236] on div "278 High Road London, N15 4AJ" at bounding box center [263, 241] width 197 height 11
type input "**********"
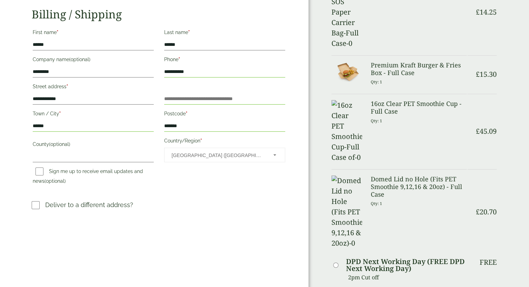
scroll to position [139, 0]
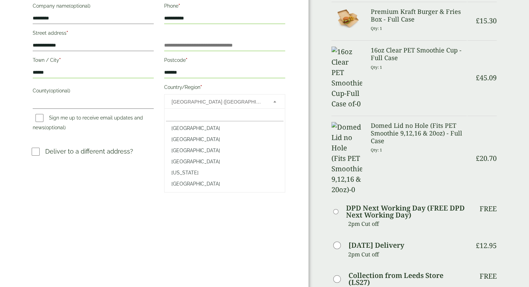
click at [192, 104] on span "United Kingdom (UK)" at bounding box center [217, 102] width 93 height 15
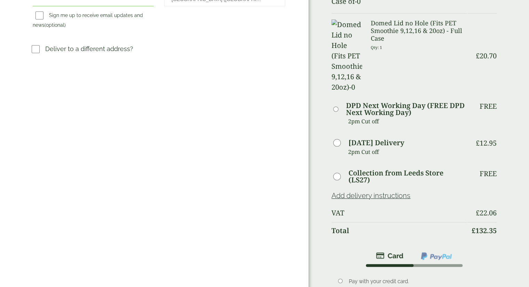
scroll to position [348, 0]
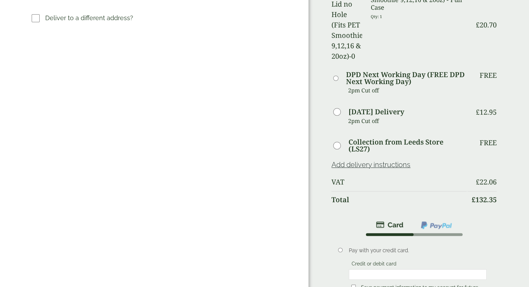
scroll to position [313, 0]
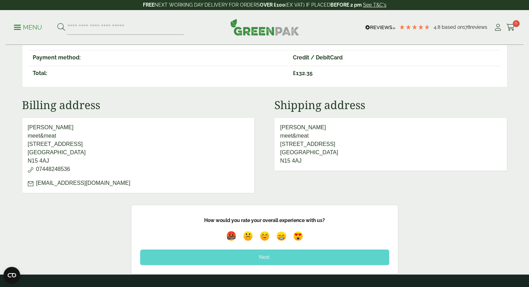
scroll to position [313, 0]
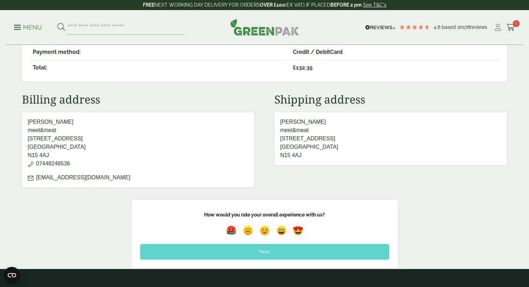
click at [496, 26] on icon at bounding box center [498, 27] width 9 height 7
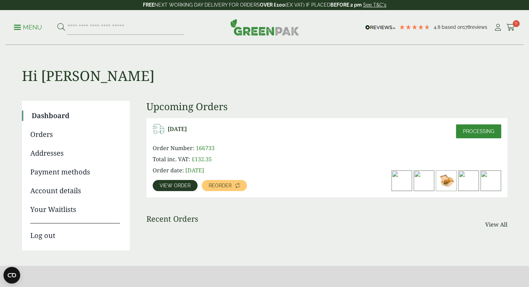
click at [53, 190] on link "Account details" at bounding box center [75, 191] width 90 height 10
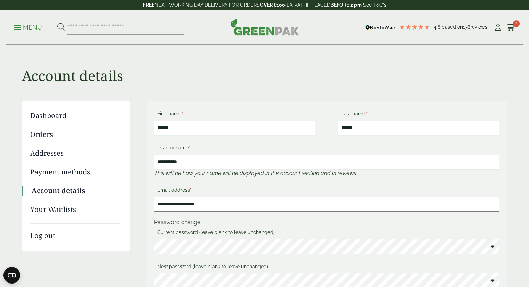
drag, startPoint x: 182, startPoint y: 130, endPoint x: 148, endPoint y: 124, distance: 34.5
click at [148, 124] on form "**********" at bounding box center [326, 229] width 361 height 256
type input "*"
type input "******"
click at [361, 127] on input "******" at bounding box center [418, 128] width 161 height 15
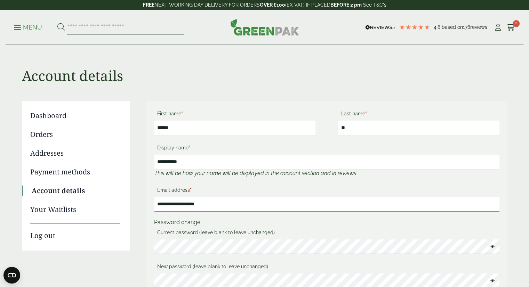
type input "*"
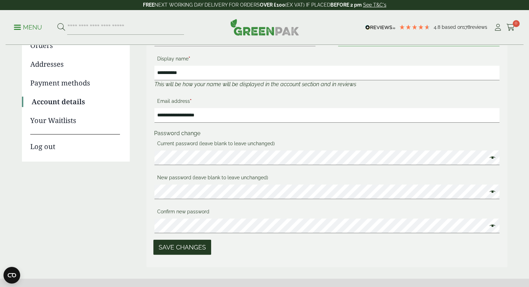
scroll to position [104, 0]
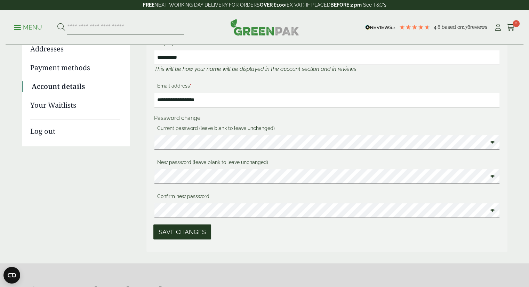
type input "********"
click at [184, 234] on button "Save changes" at bounding box center [182, 232] width 58 height 15
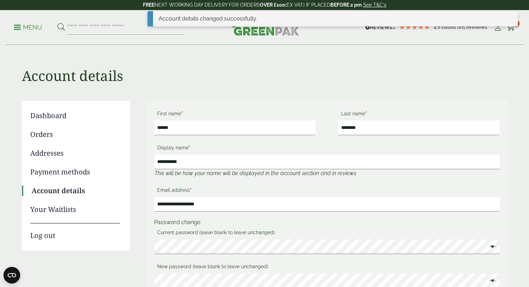
click at [61, 117] on link "Dashboard" at bounding box center [75, 116] width 90 height 10
